Goal: Transaction & Acquisition: Purchase product/service

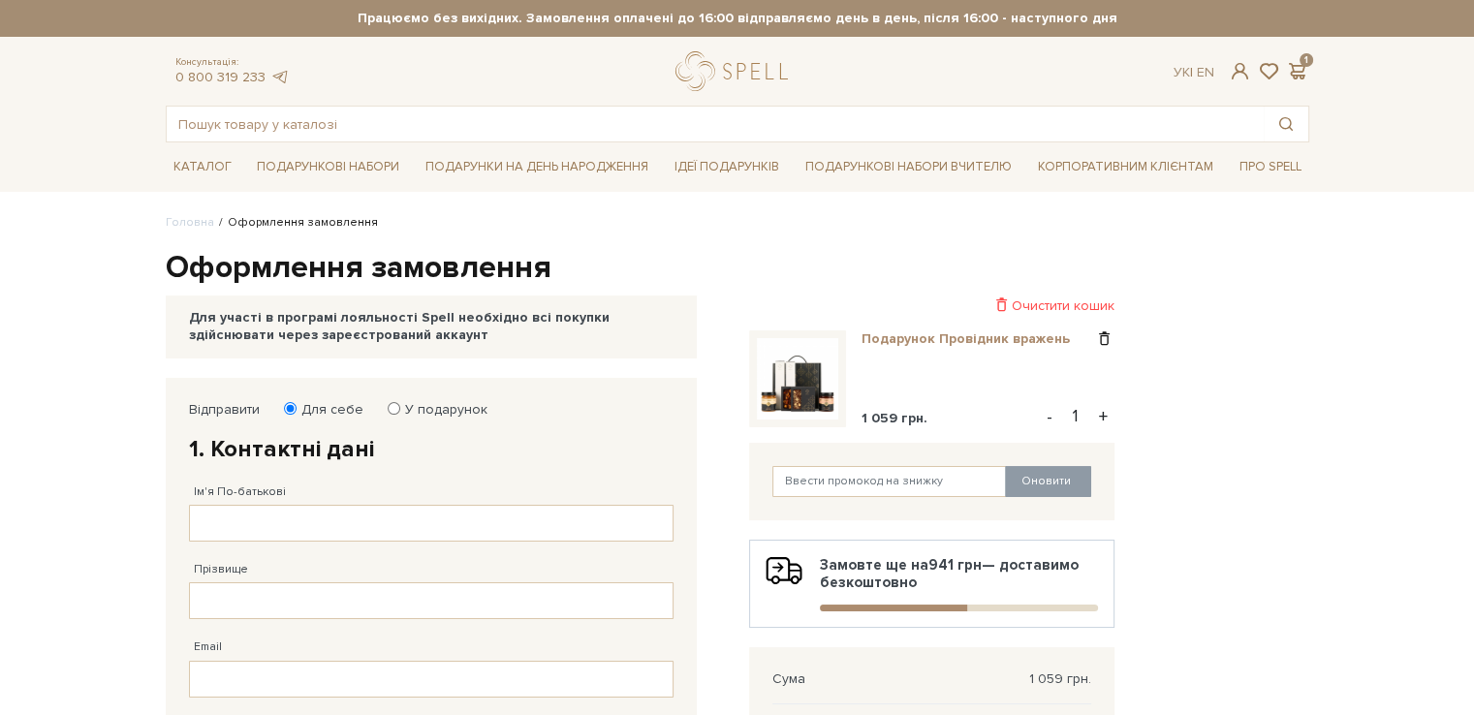
click at [999, 330] on link "Подарунок Провідник вражень" at bounding box center [973, 338] width 223 height 17
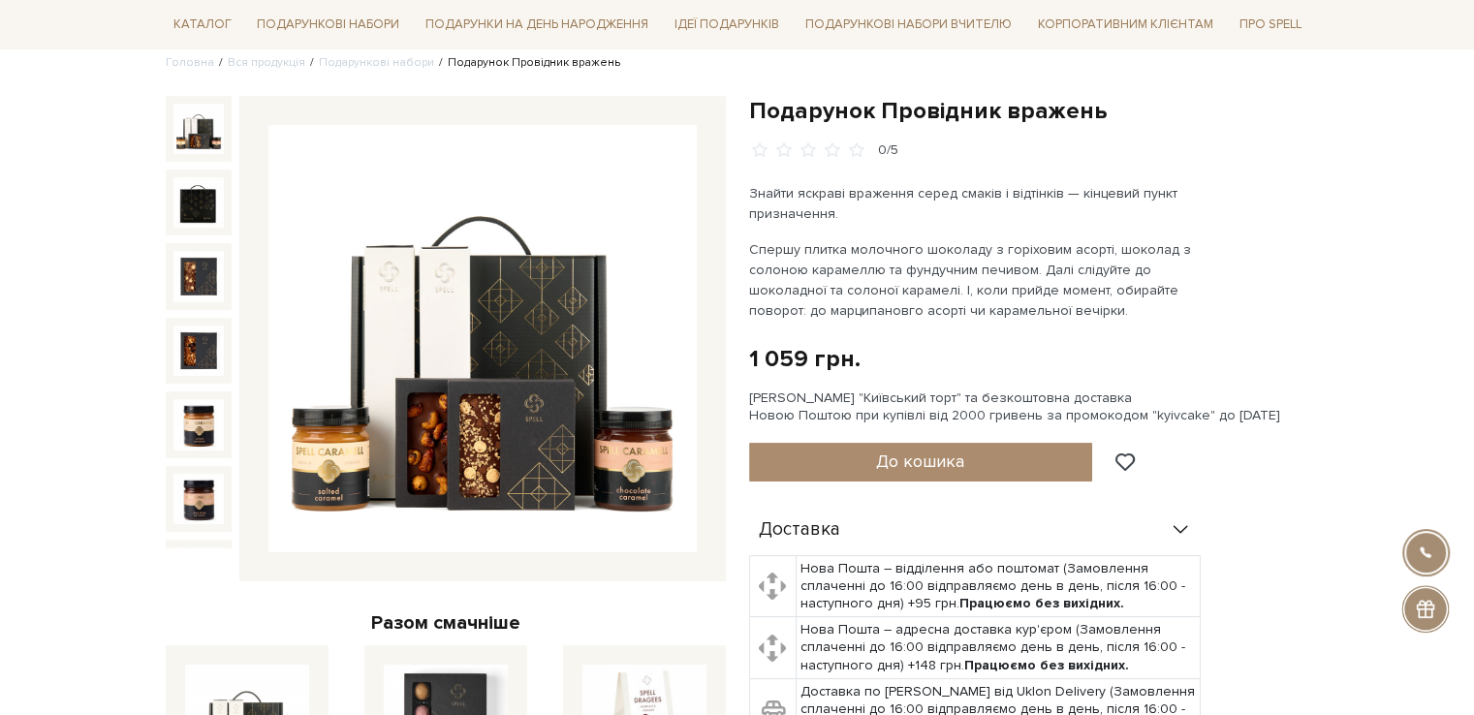
scroll to position [194, 0]
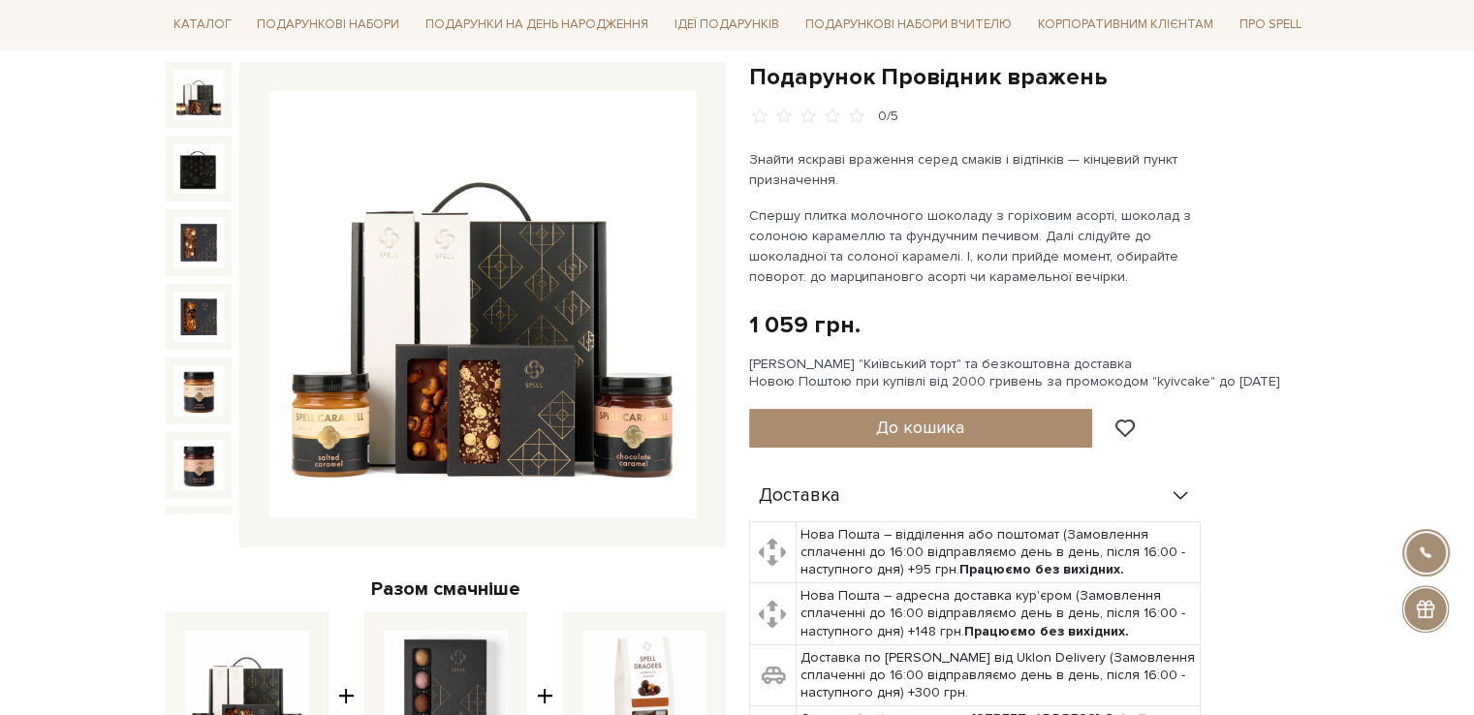
click at [195, 102] on img at bounding box center [198, 95] width 50 height 50
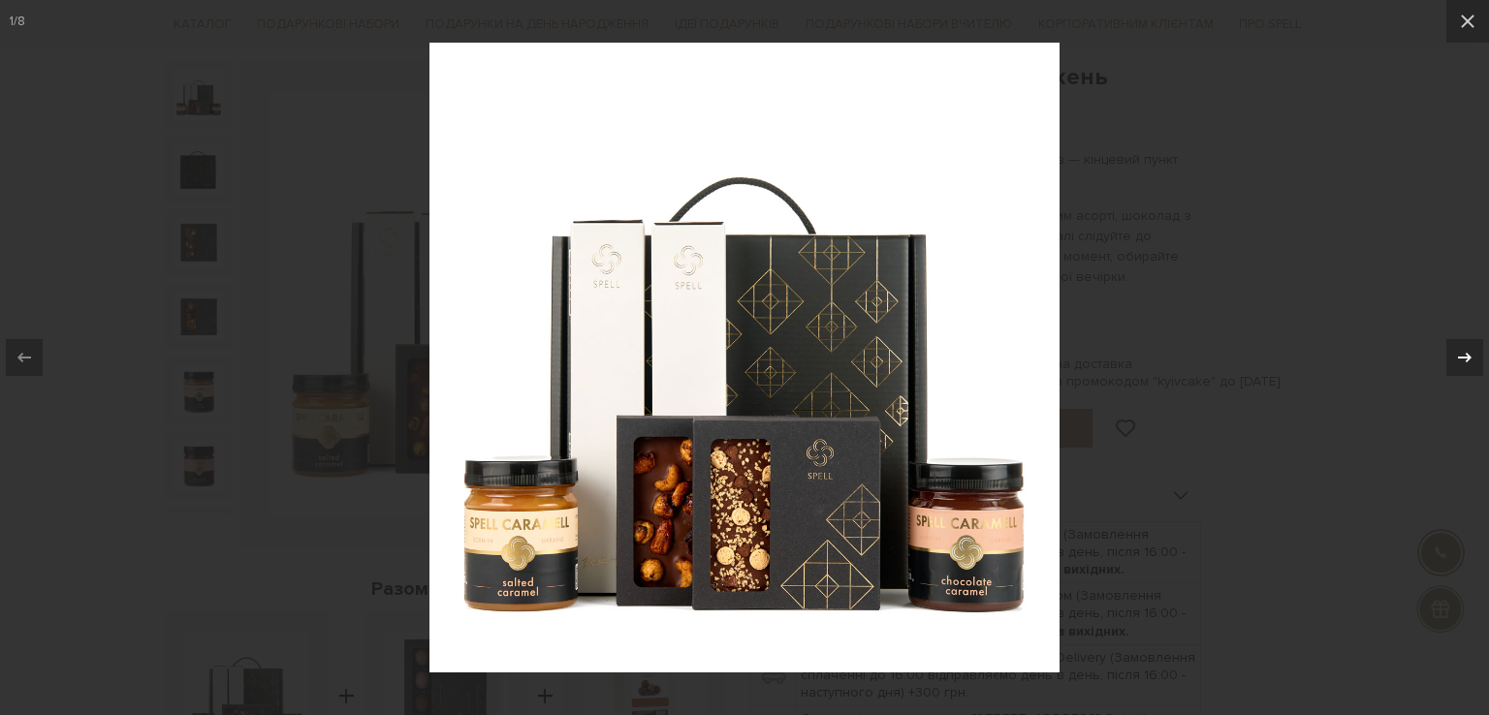
click at [1458, 350] on icon at bounding box center [1464, 357] width 23 height 23
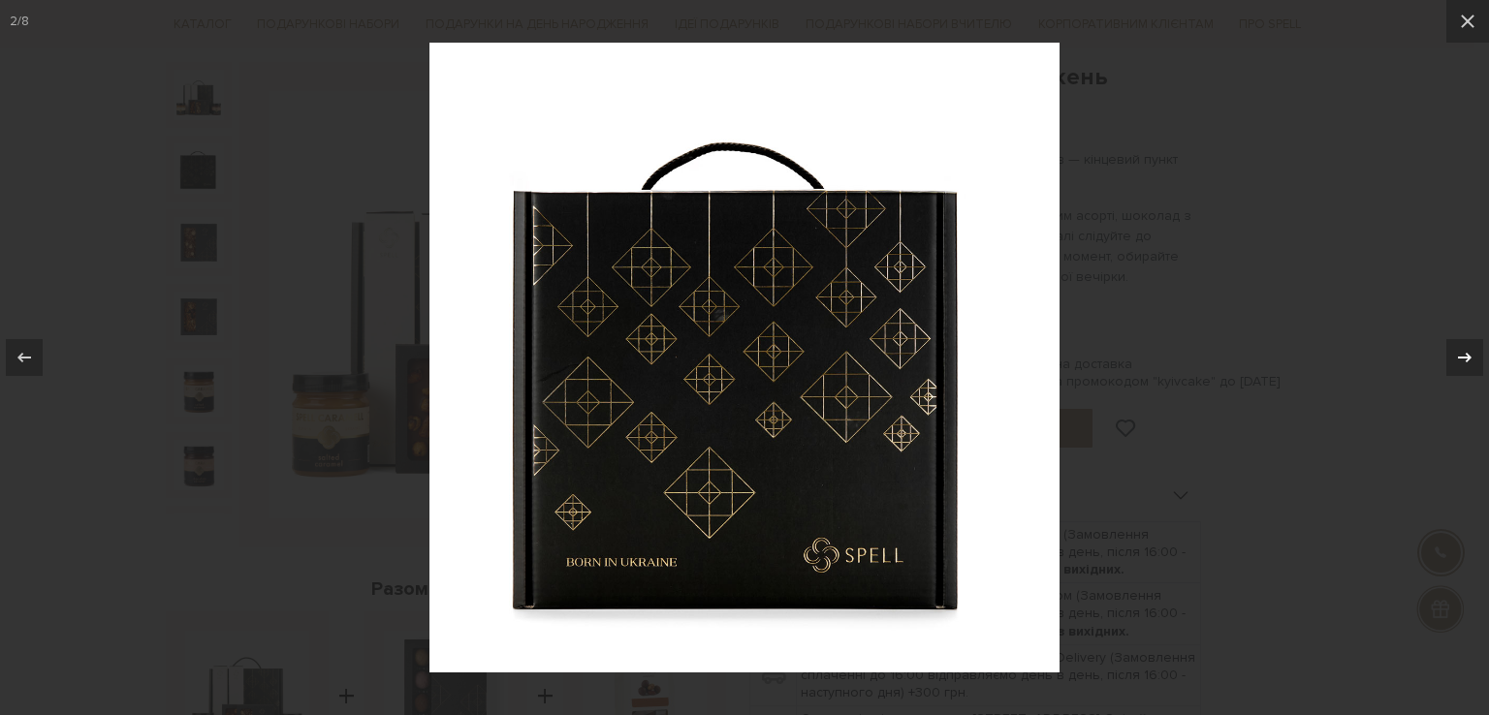
click at [1458, 350] on icon at bounding box center [1464, 357] width 23 height 23
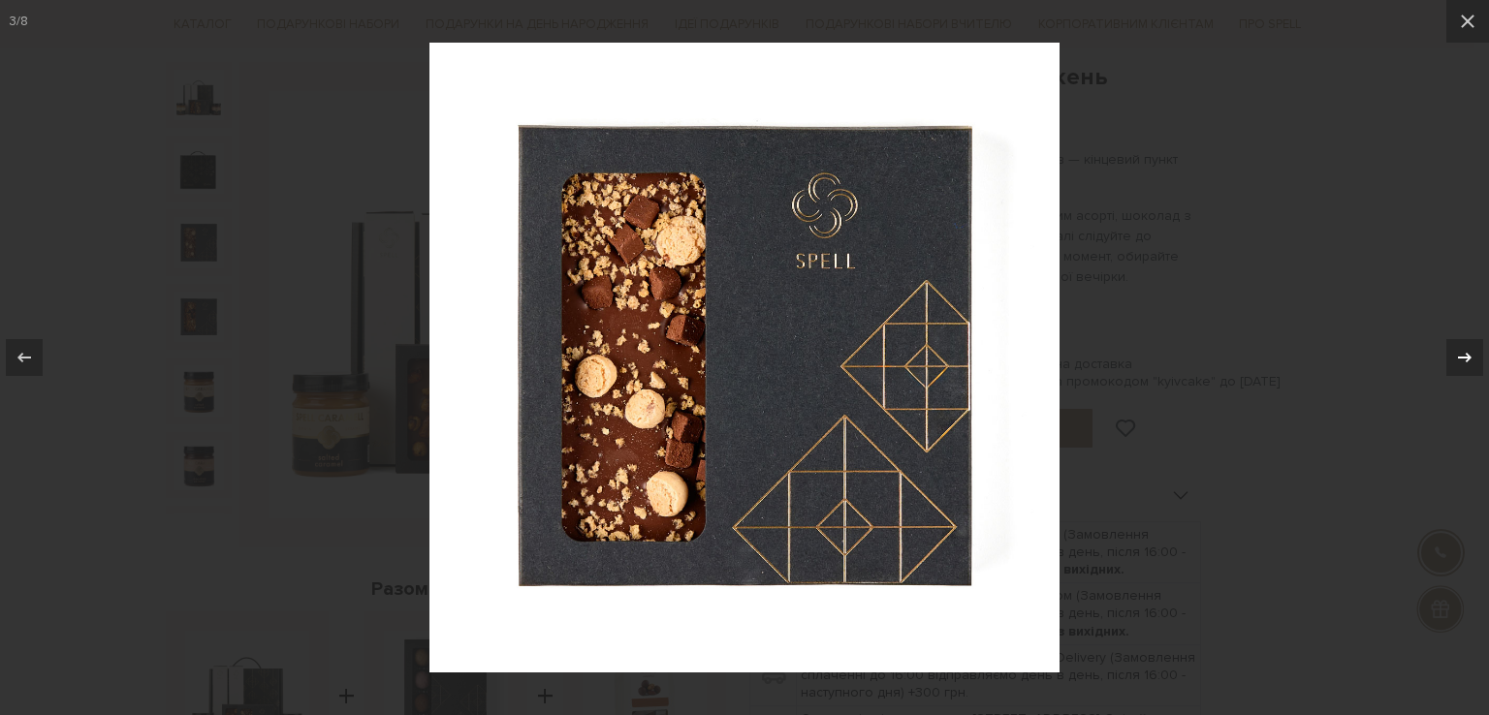
click at [1458, 350] on icon at bounding box center [1464, 357] width 23 height 23
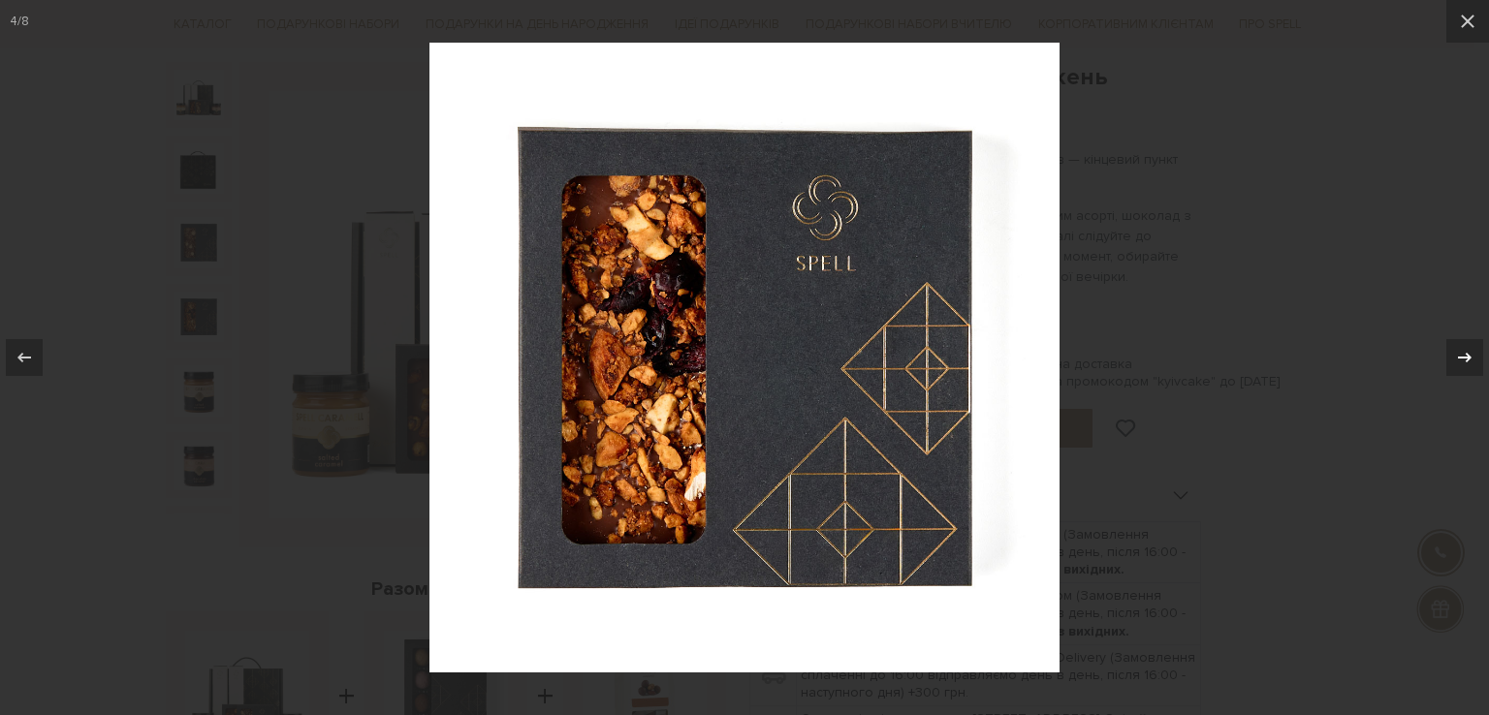
click at [1458, 350] on icon at bounding box center [1464, 357] width 23 height 23
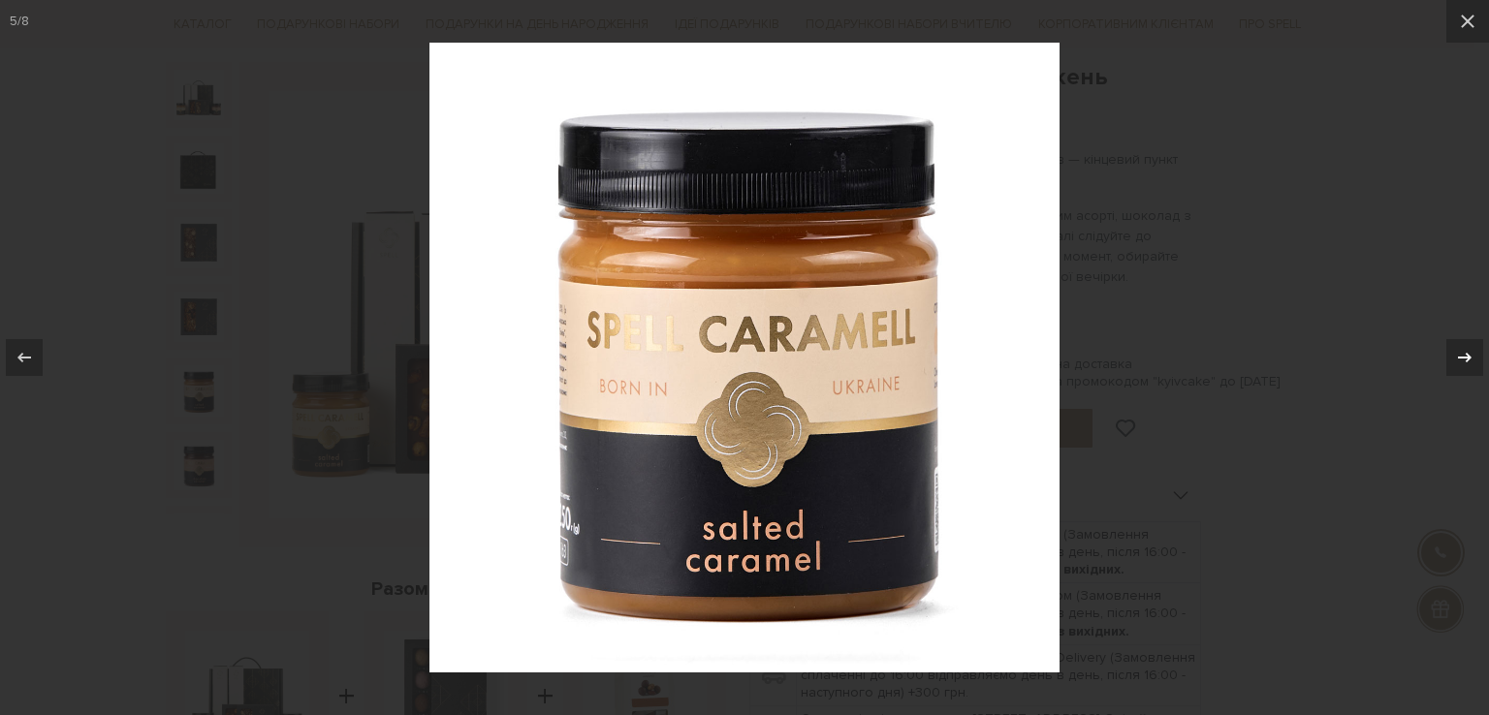
click at [1466, 362] on icon at bounding box center [1465, 358] width 14 height 10
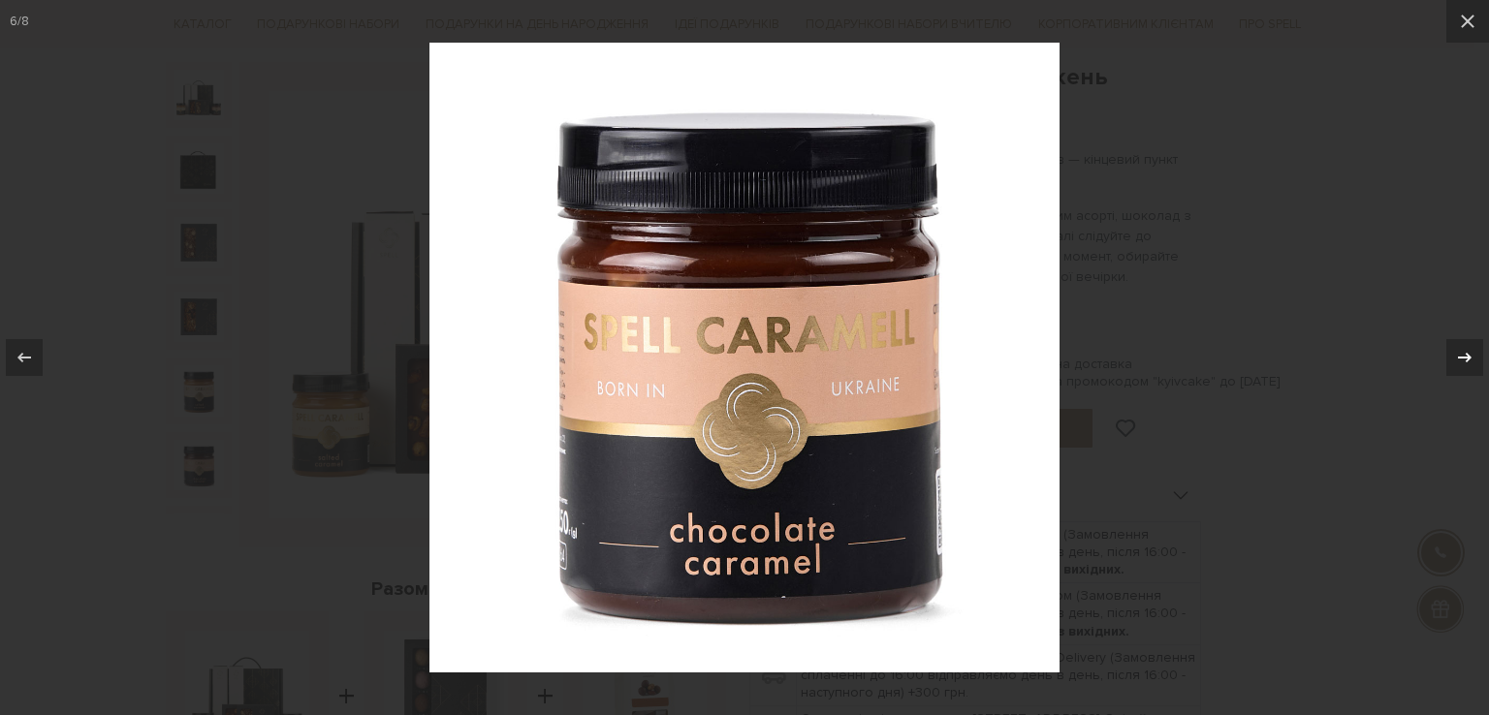
click at [1462, 362] on icon at bounding box center [1464, 357] width 23 height 23
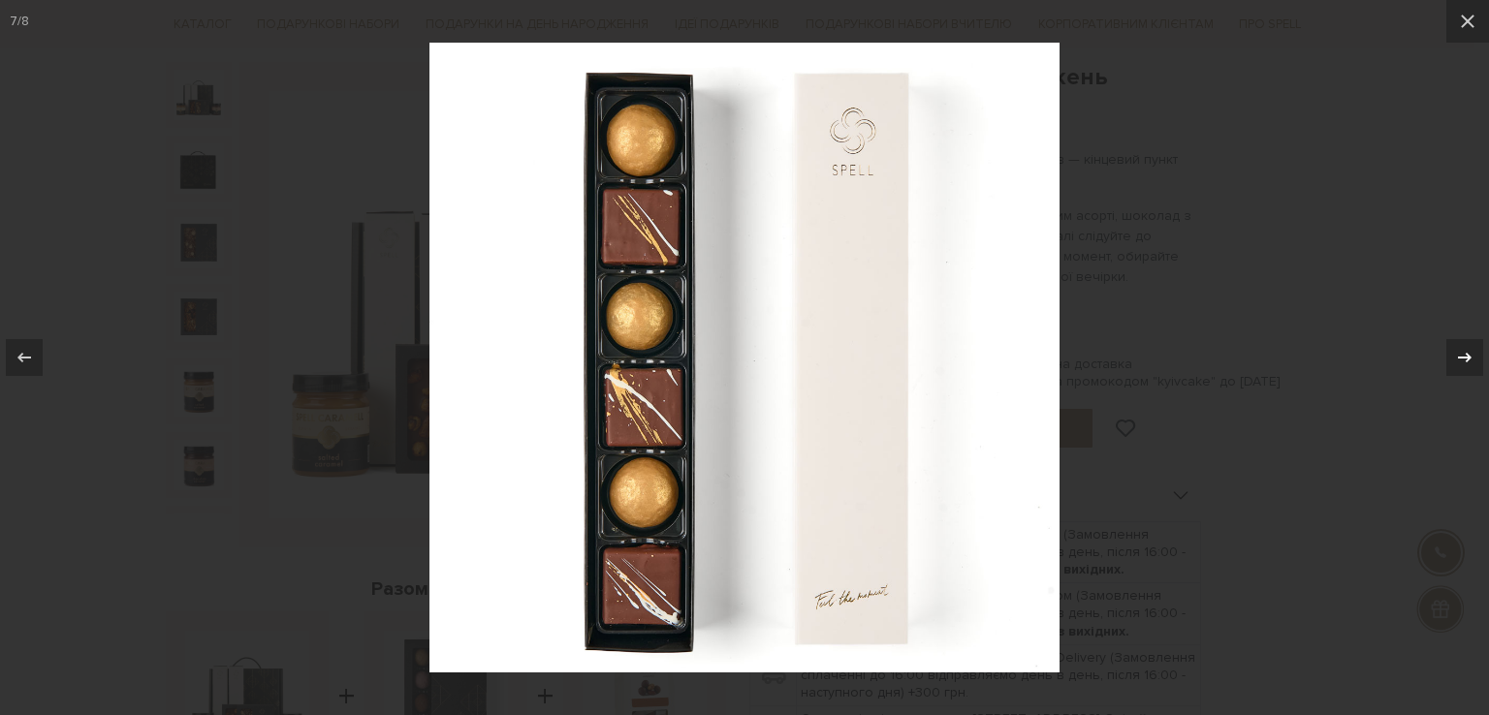
click at [1473, 362] on button at bounding box center [1455, 357] width 68 height 97
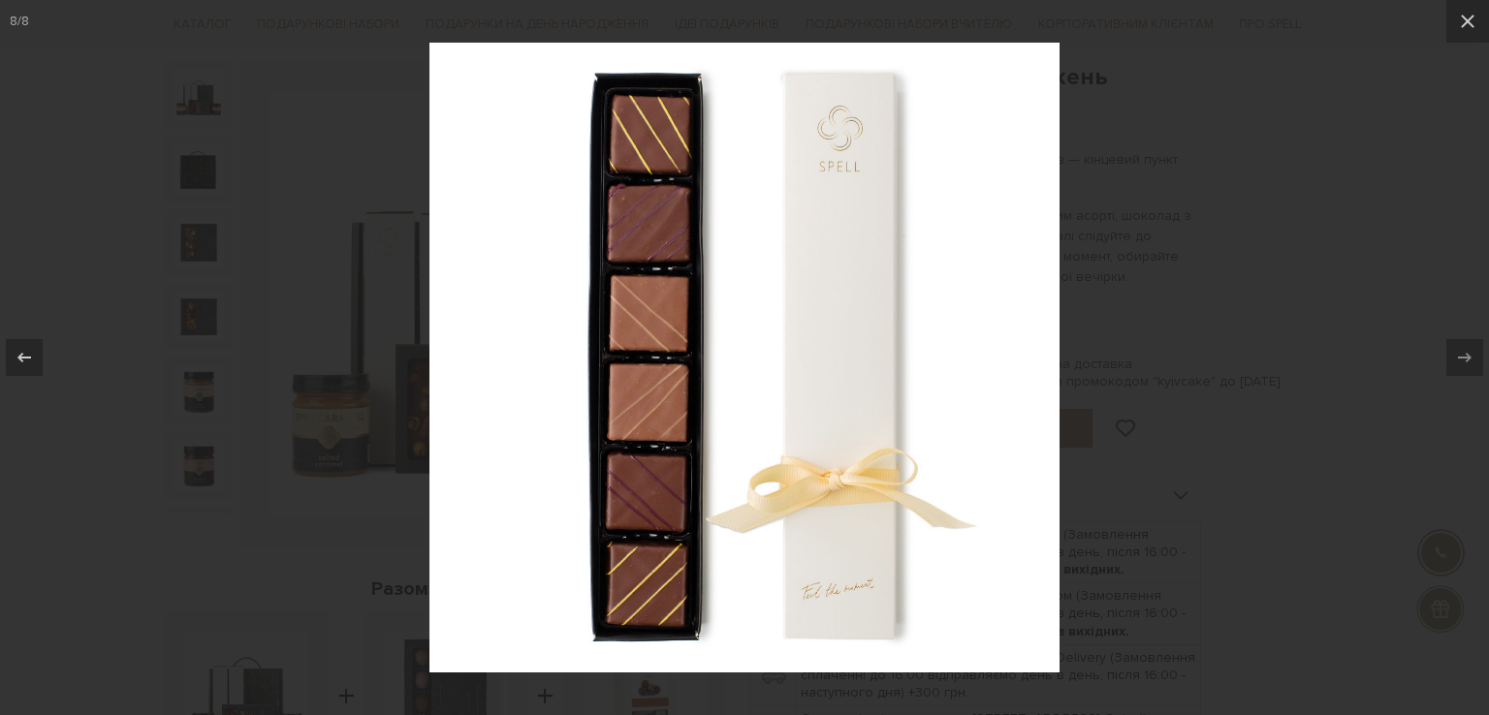
click at [1271, 382] on div at bounding box center [744, 357] width 1489 height 715
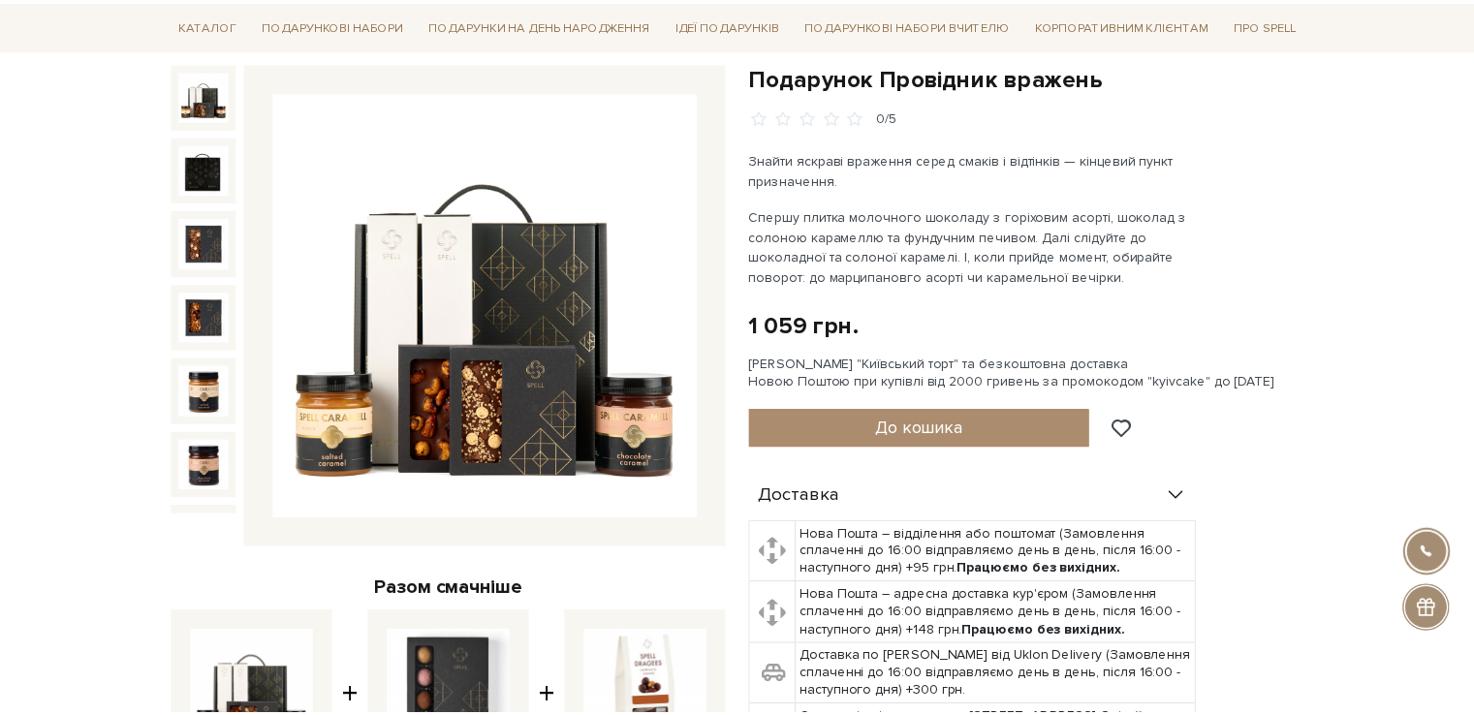
scroll to position [99, 0]
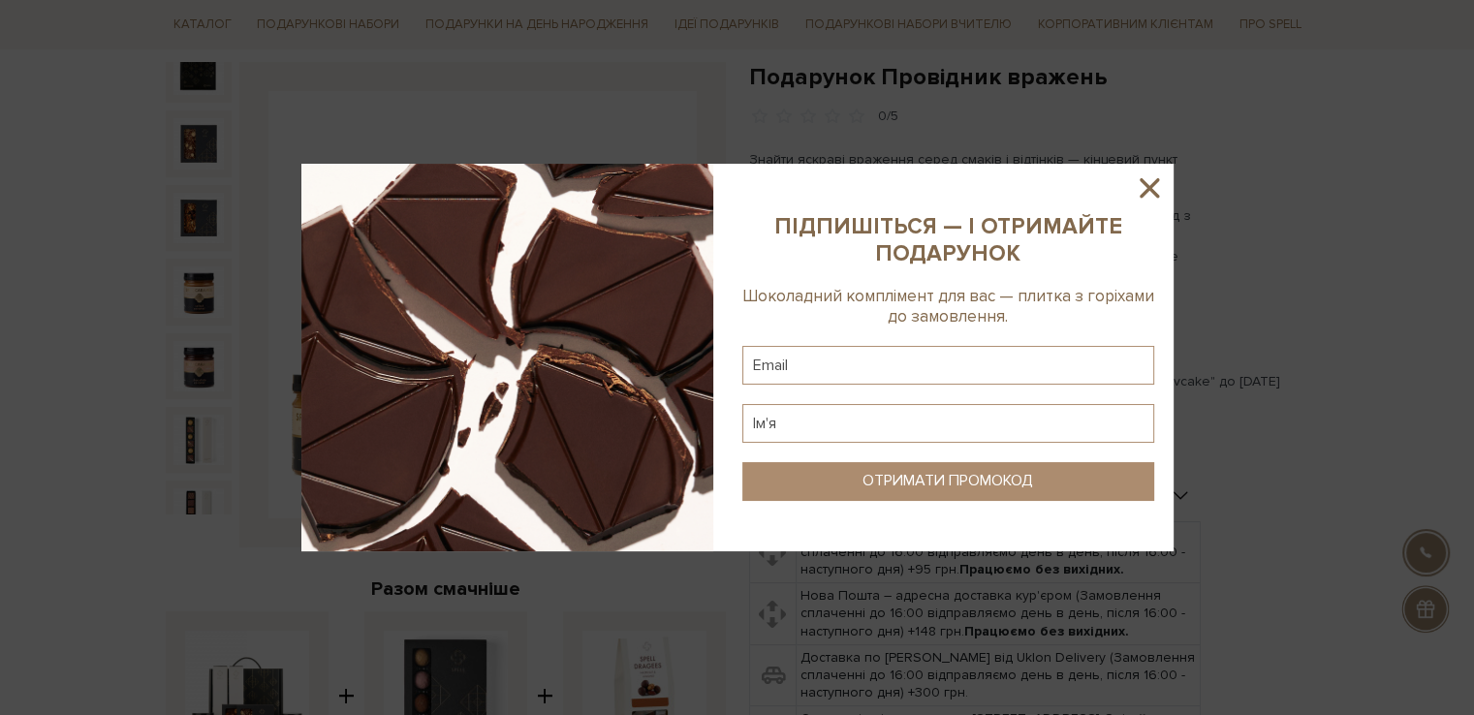
click at [1155, 194] on icon at bounding box center [1149, 187] width 19 height 19
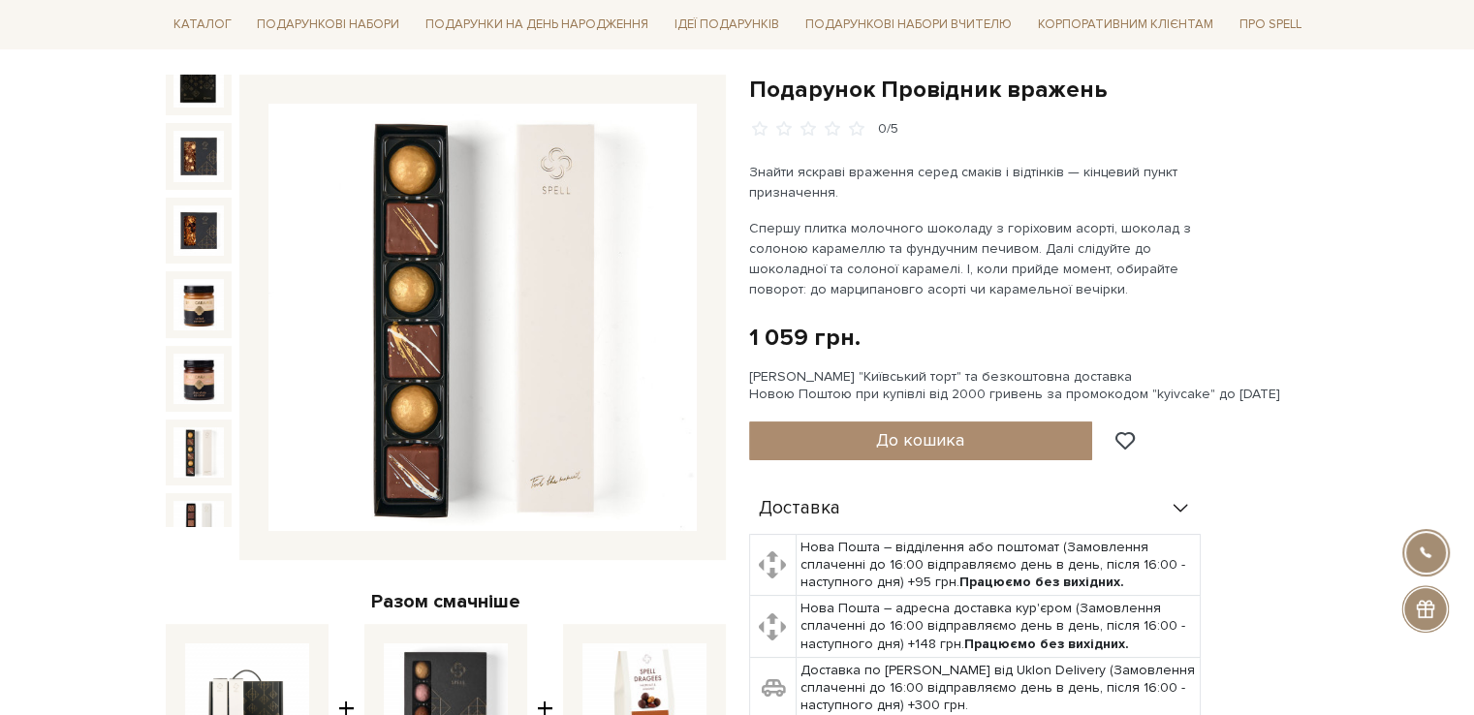
scroll to position [291, 0]
